Goal: Find specific page/section: Find specific page/section

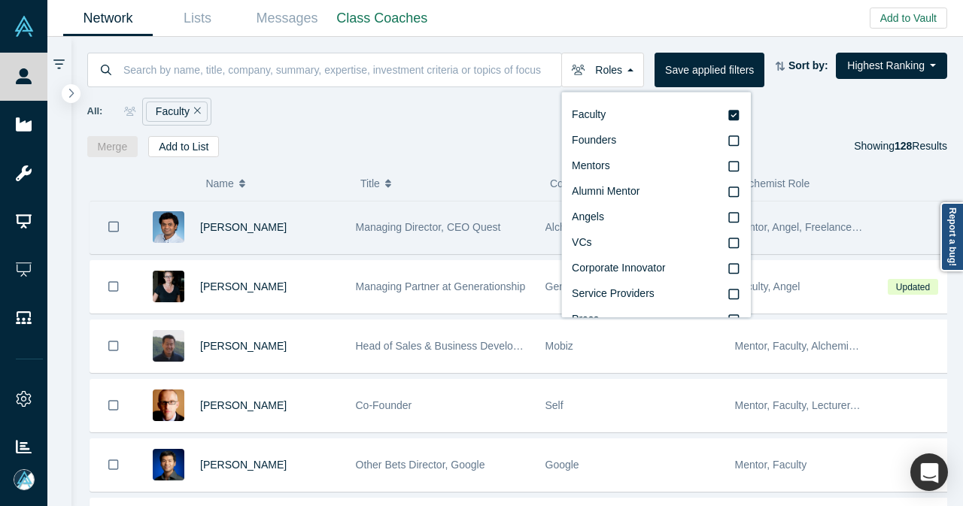
click at [318, 231] on div "[PERSON_NAME]" at bounding box center [270, 228] width 140 height 52
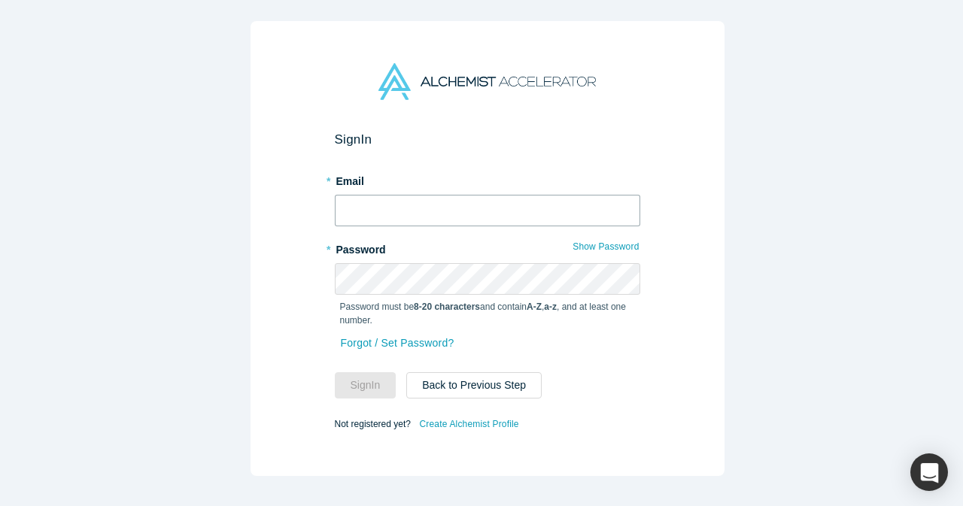
type input "[EMAIL_ADDRESS][DOMAIN_NAME]"
